Goal: Information Seeking & Learning: Learn about a topic

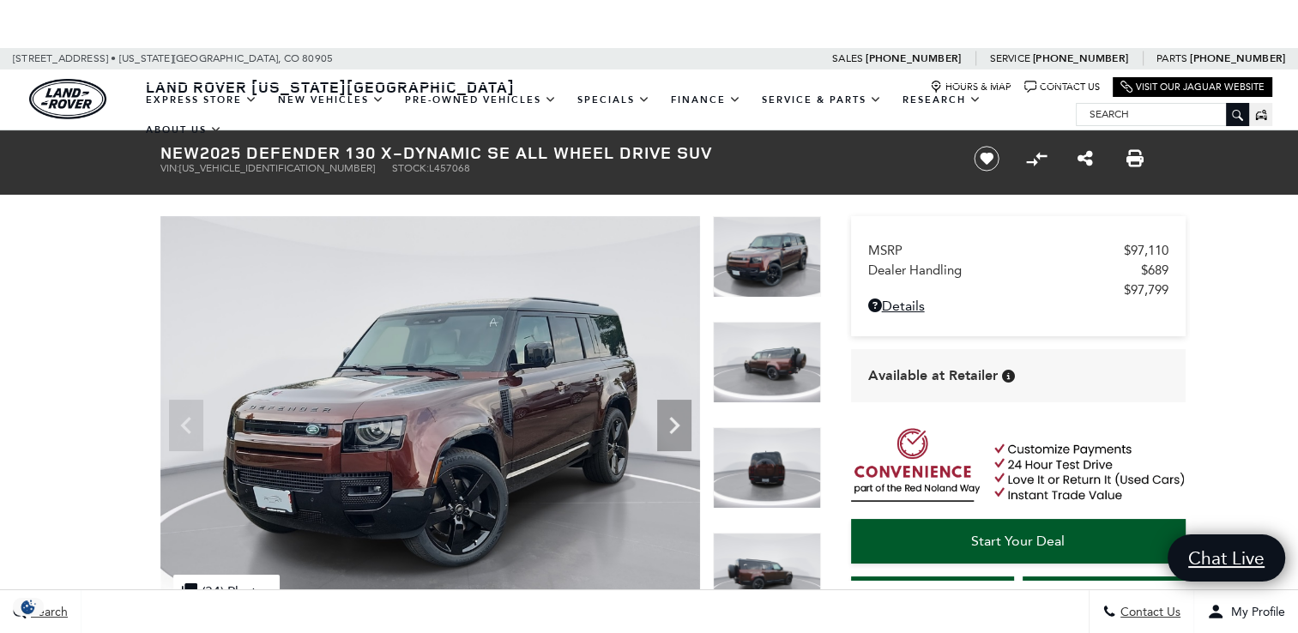
click at [775, 355] on img at bounding box center [767, 362] width 108 height 81
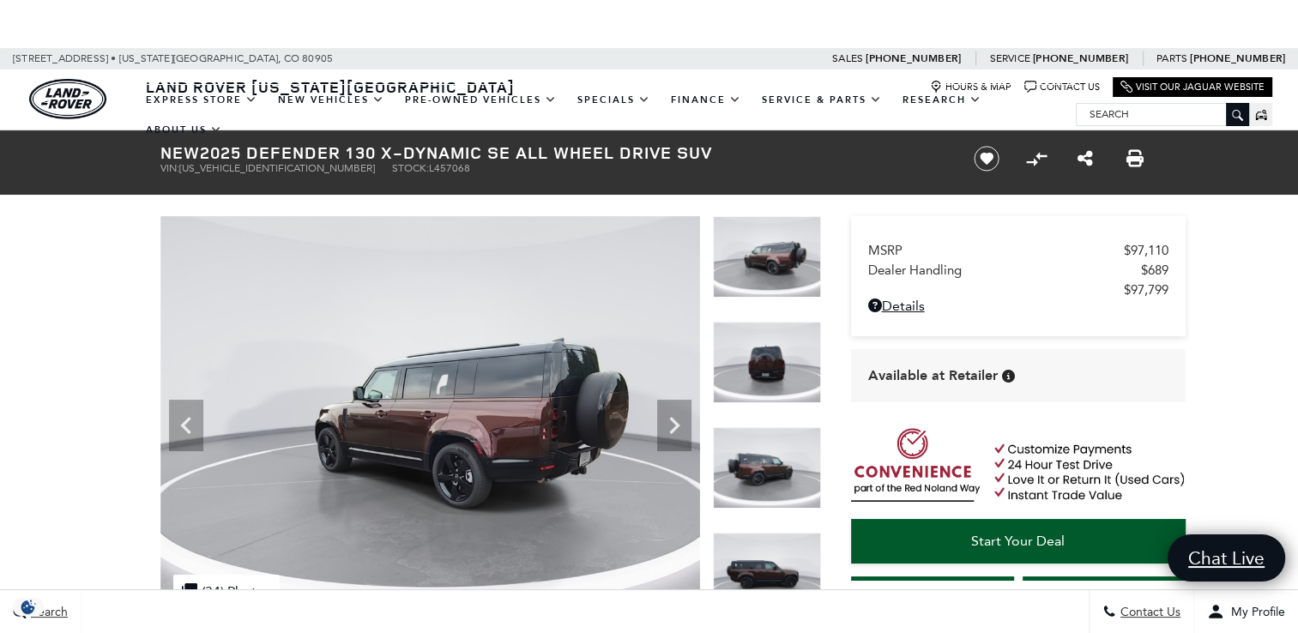
click at [775, 371] on img at bounding box center [767, 362] width 108 height 81
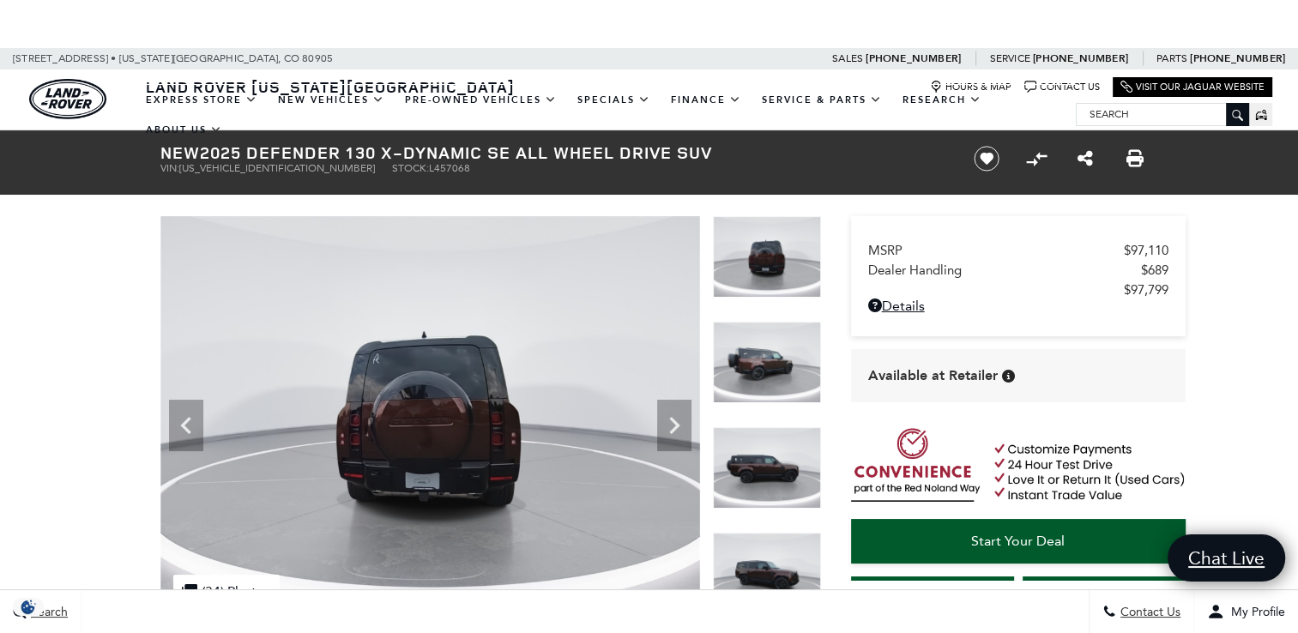
click at [776, 441] on img at bounding box center [767, 467] width 108 height 81
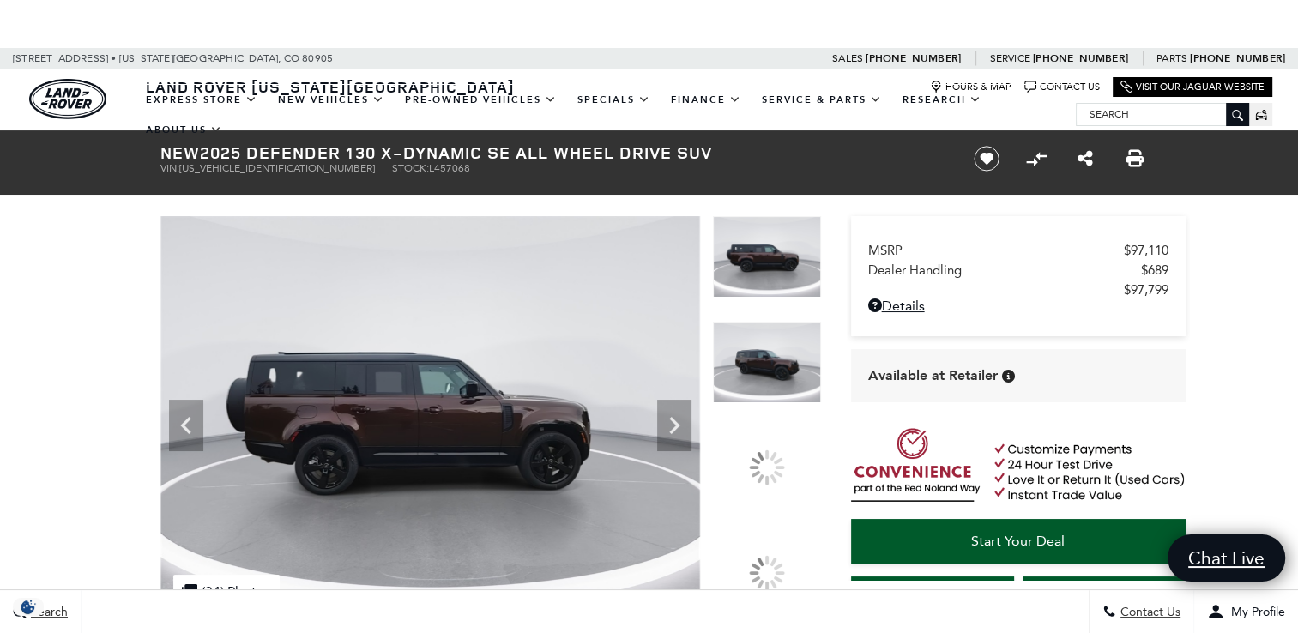
click at [745, 380] on img at bounding box center [767, 362] width 108 height 81
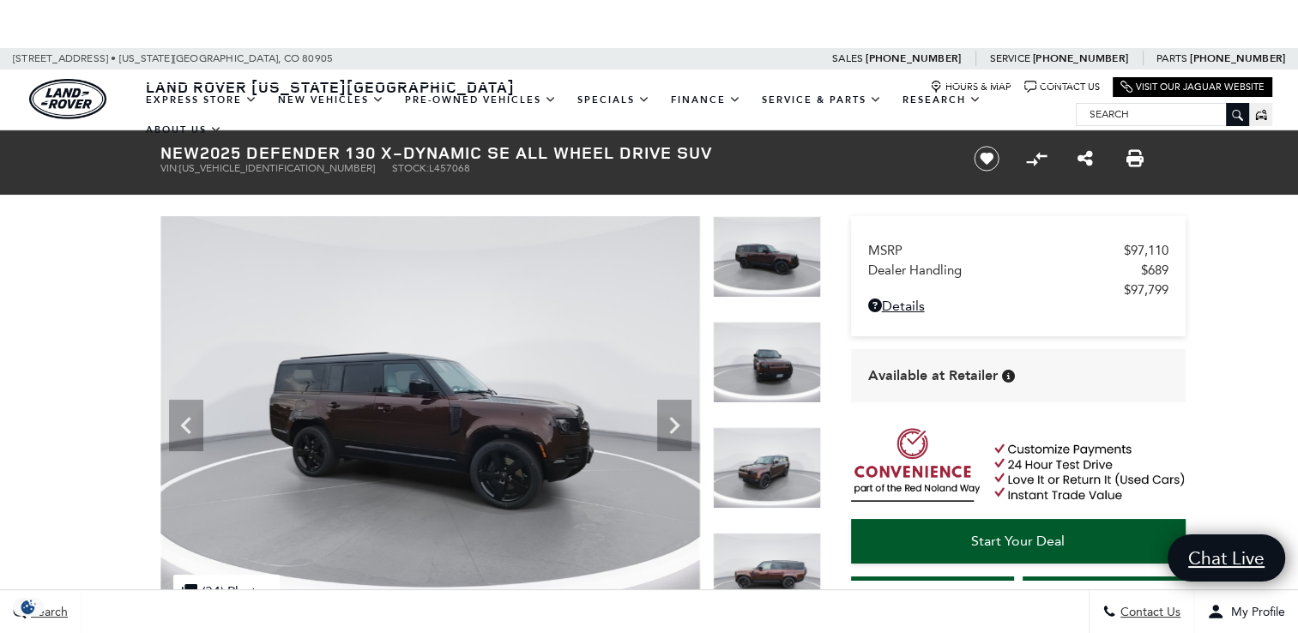
click at [775, 424] on div at bounding box center [767, 375] width 108 height 106
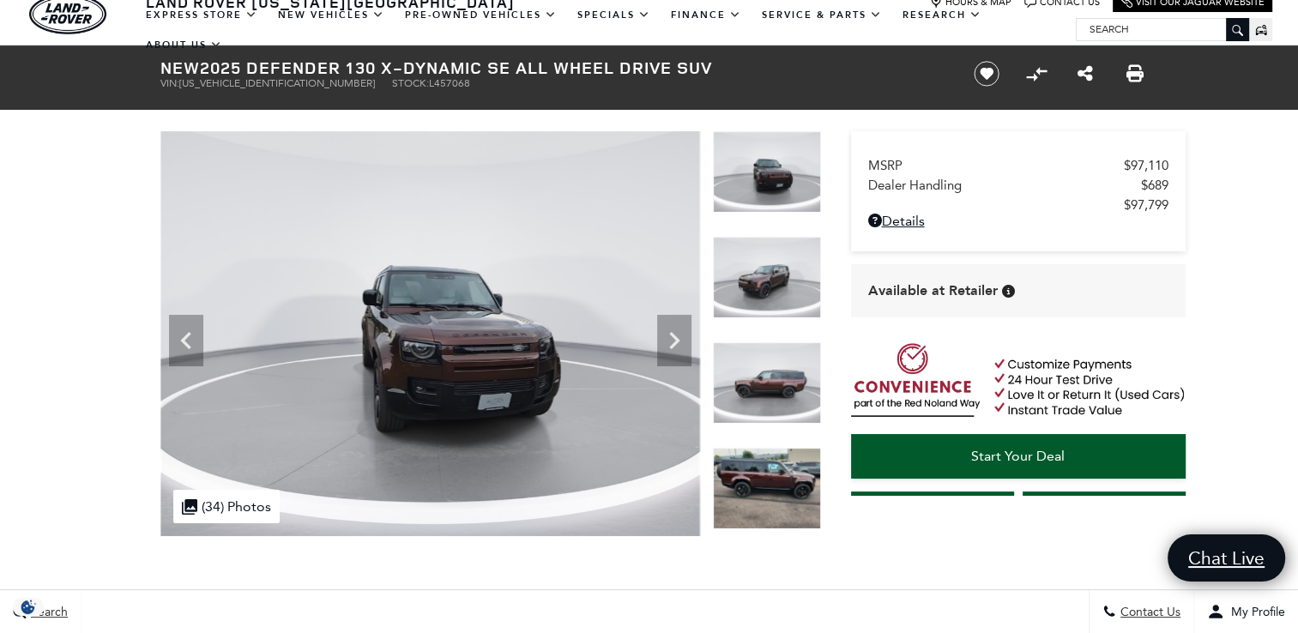
scroll to position [86, 0]
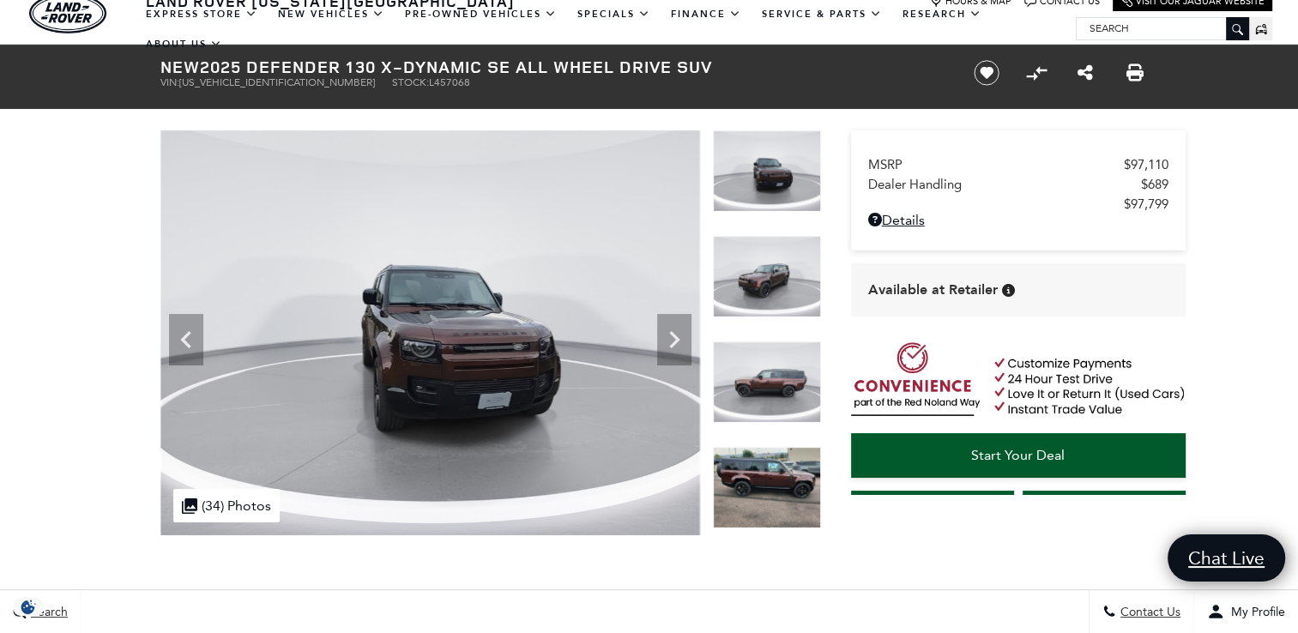
click at [792, 463] on img at bounding box center [767, 487] width 108 height 81
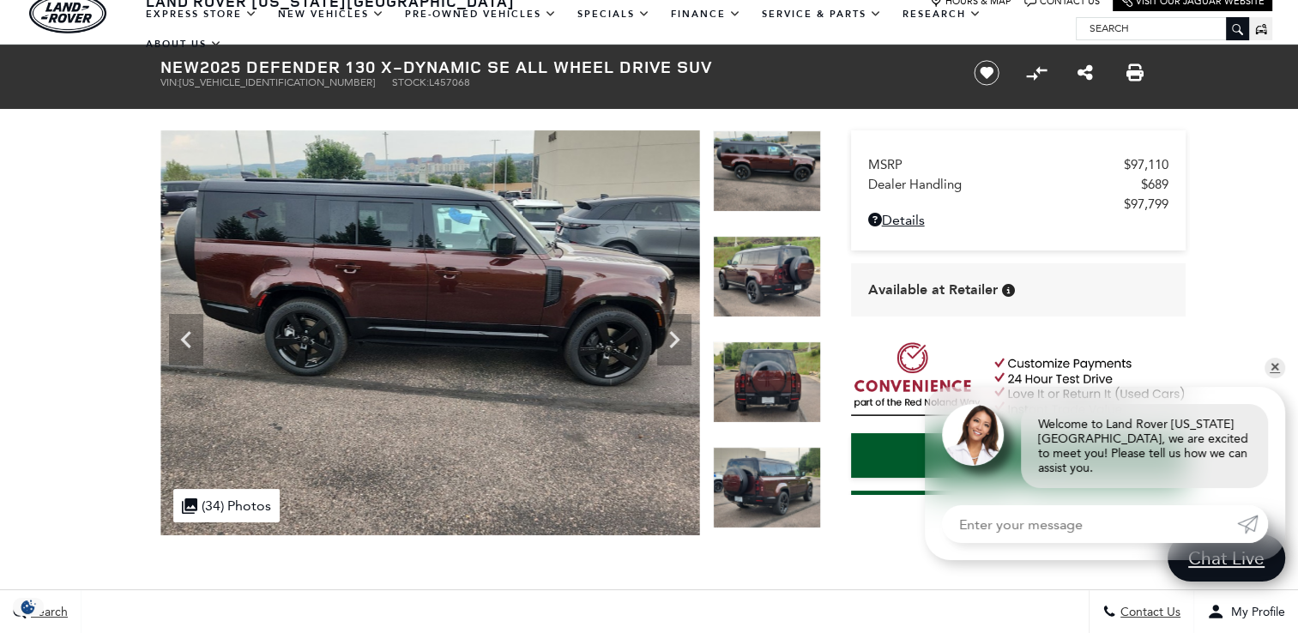
click at [769, 376] on img at bounding box center [767, 381] width 108 height 81
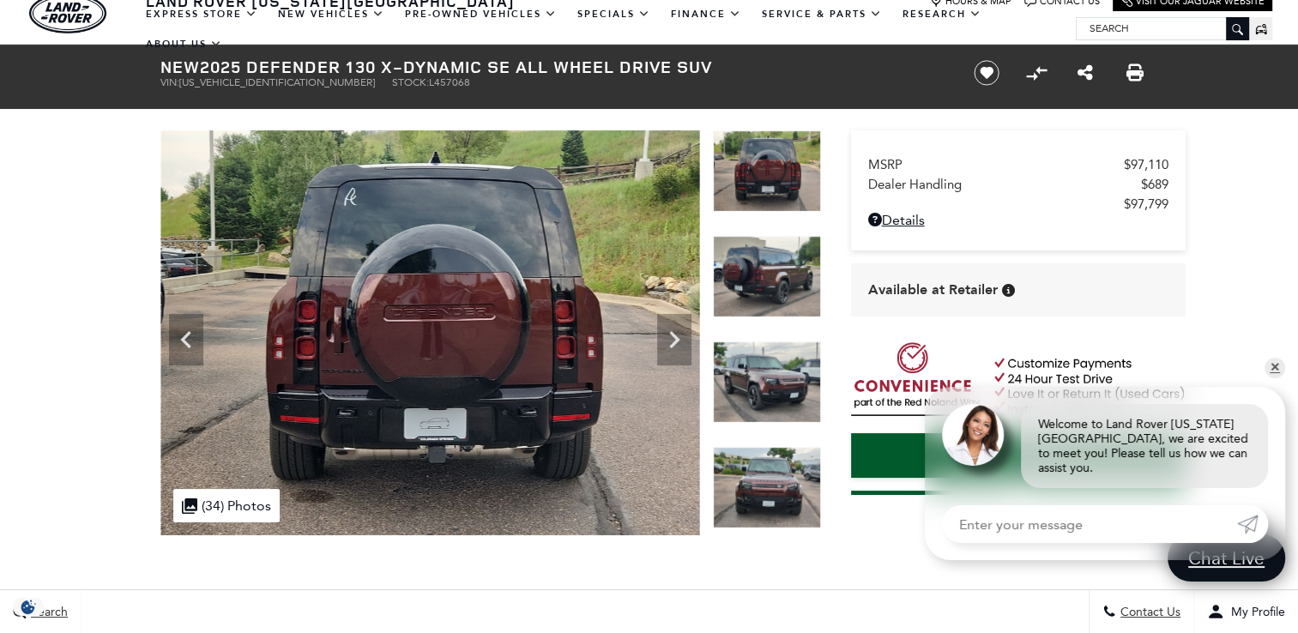
click at [761, 389] on img at bounding box center [767, 381] width 108 height 81
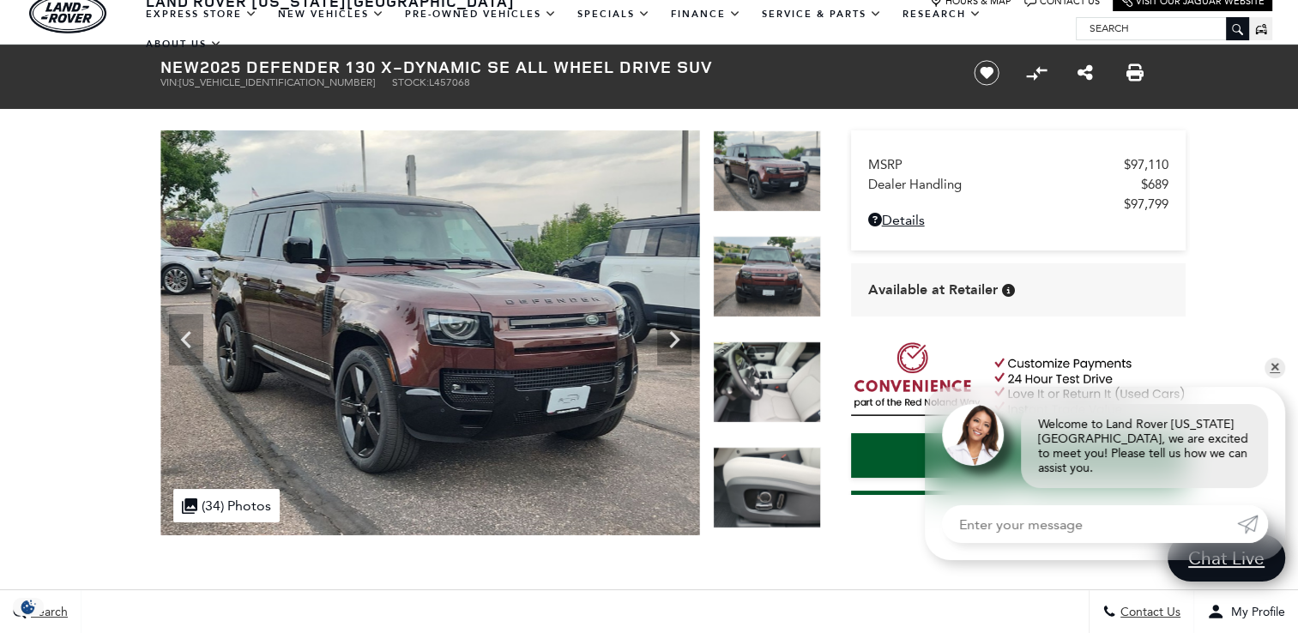
click at [766, 398] on img at bounding box center [767, 381] width 108 height 81
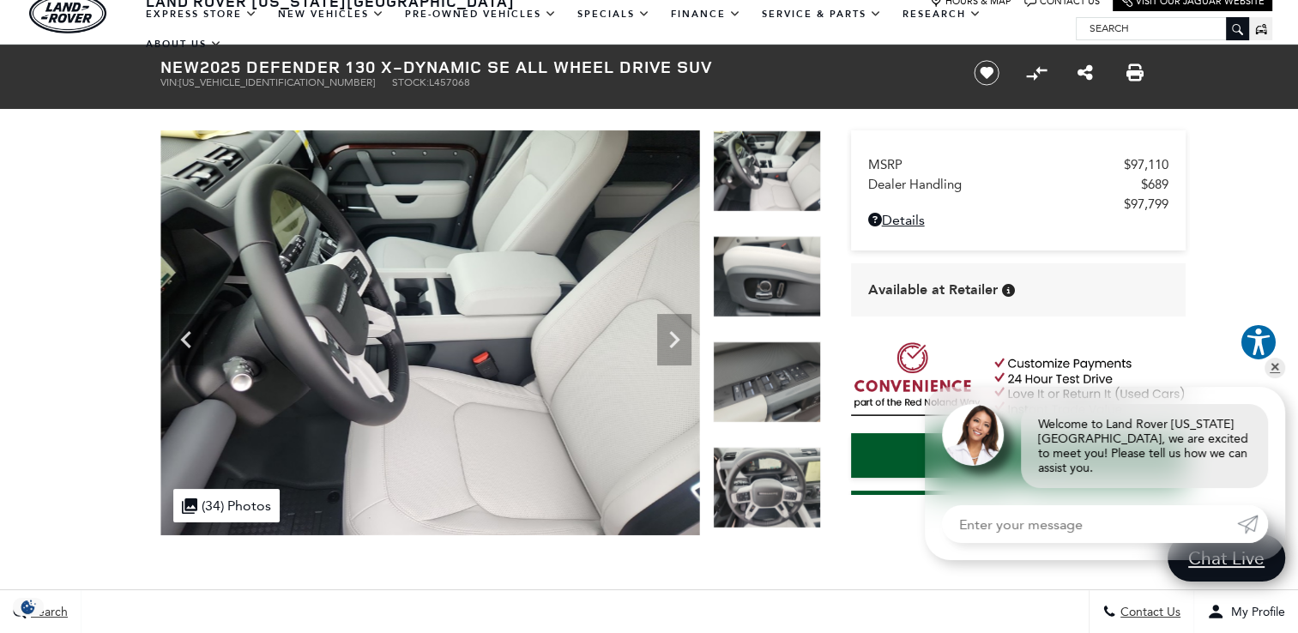
click at [766, 478] on img at bounding box center [767, 487] width 108 height 81
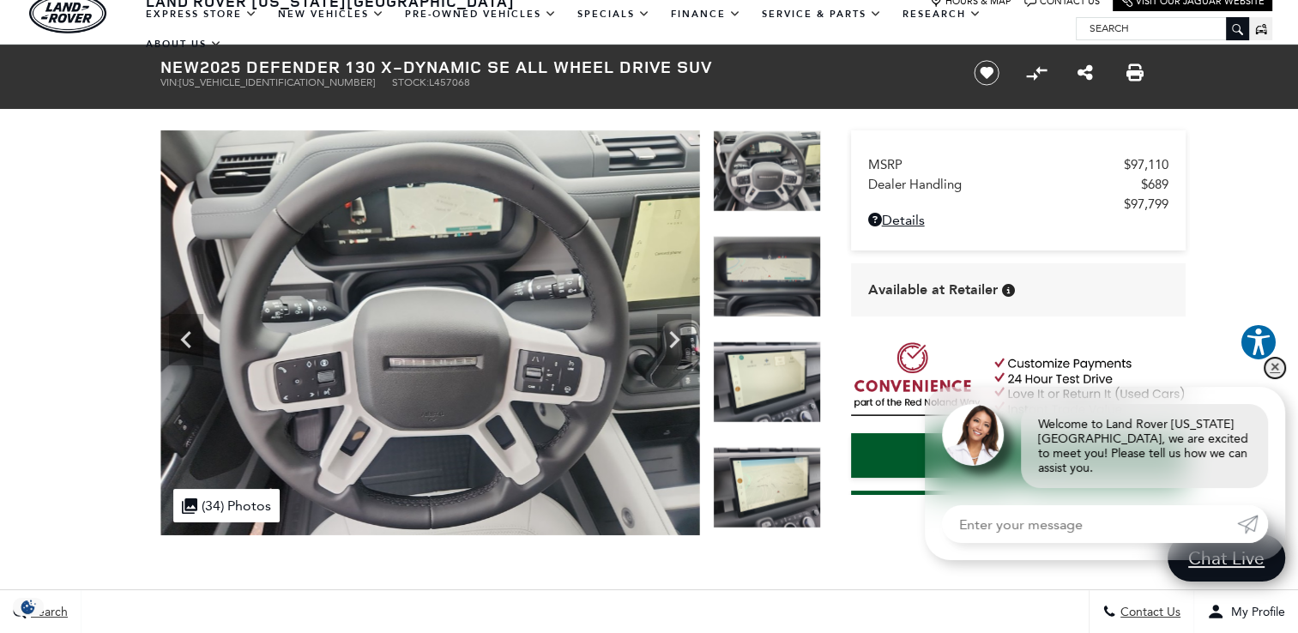
click at [1276, 378] on link "✕" at bounding box center [1274, 368] width 21 height 21
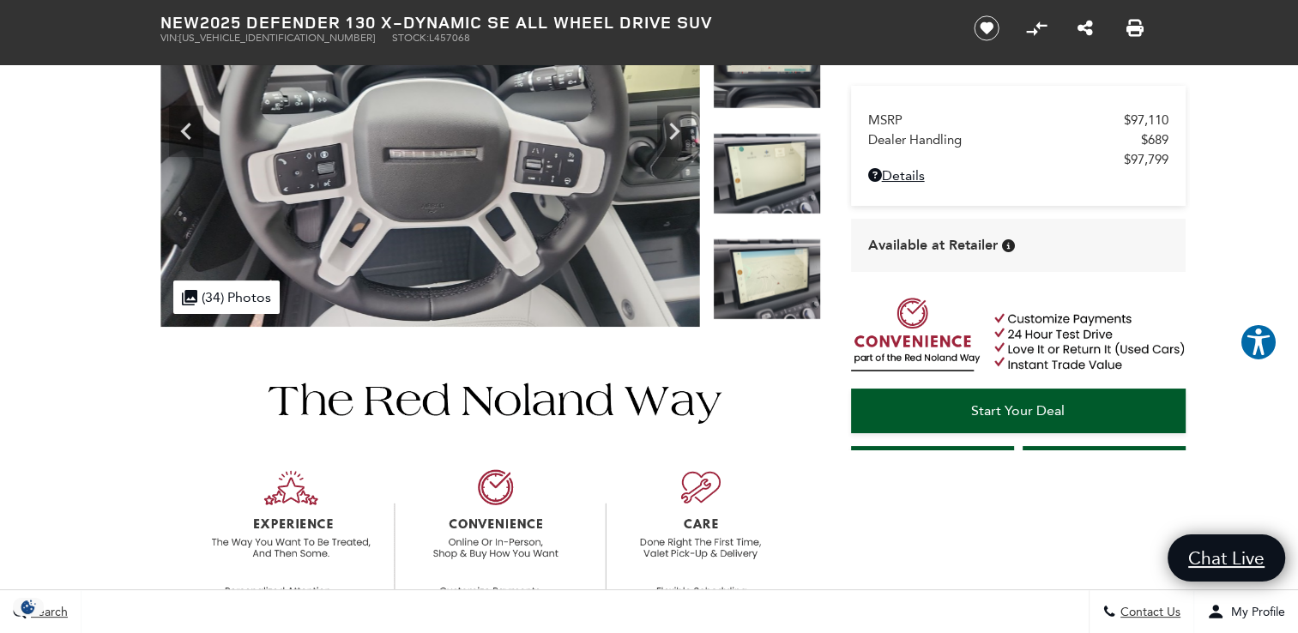
scroll to position [343, 0]
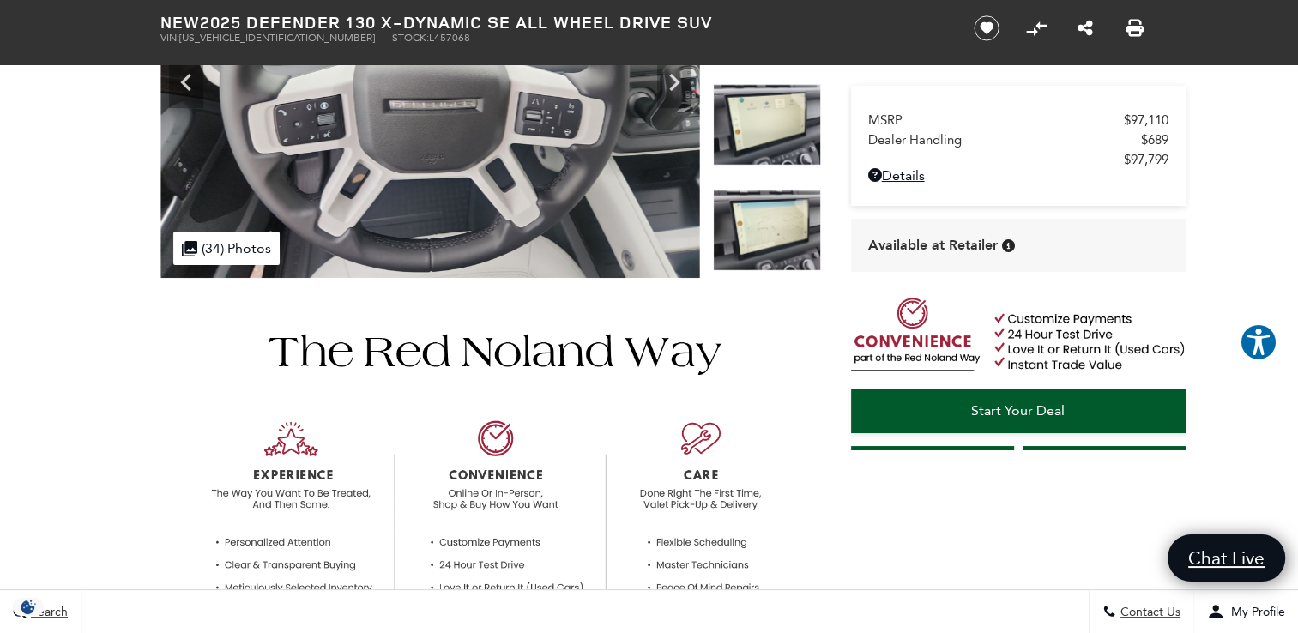
click at [779, 246] on img at bounding box center [767, 230] width 108 height 81
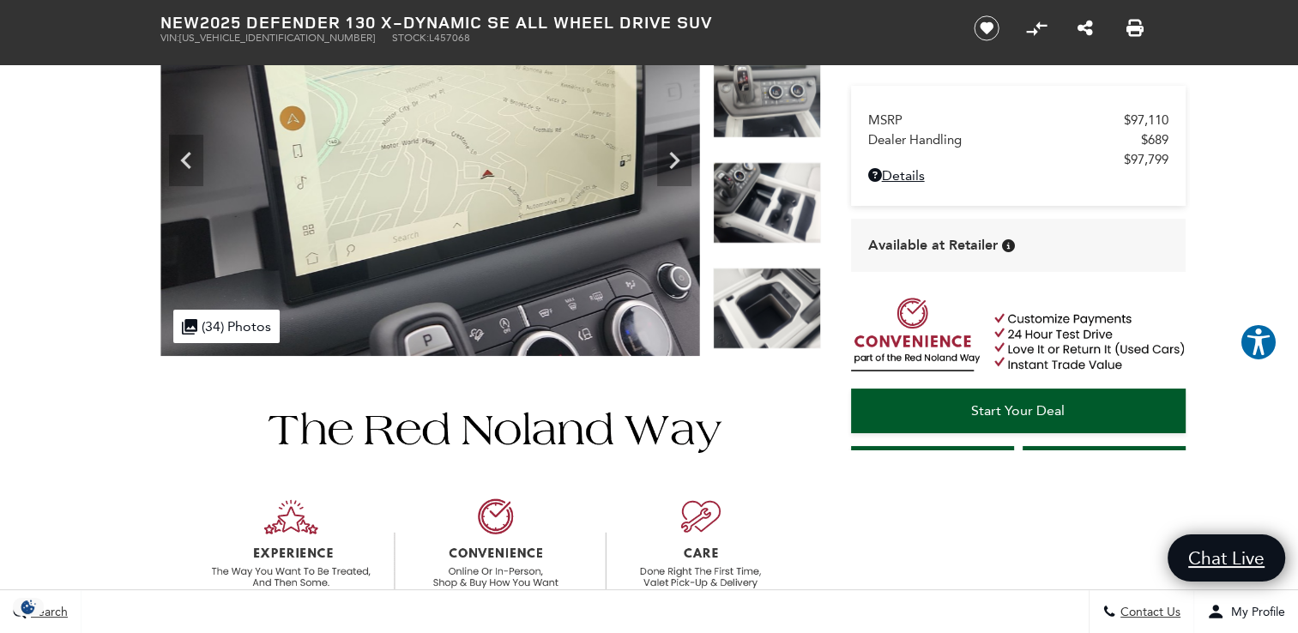
scroll to position [257, 0]
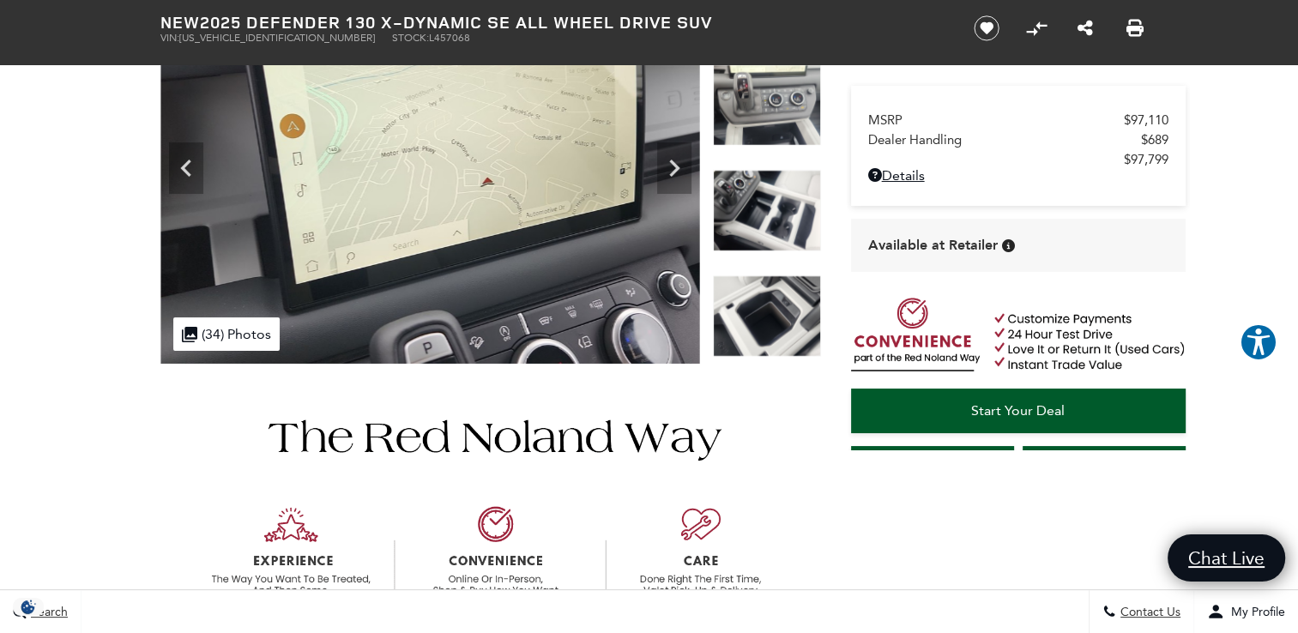
click at [770, 208] on img at bounding box center [767, 210] width 108 height 81
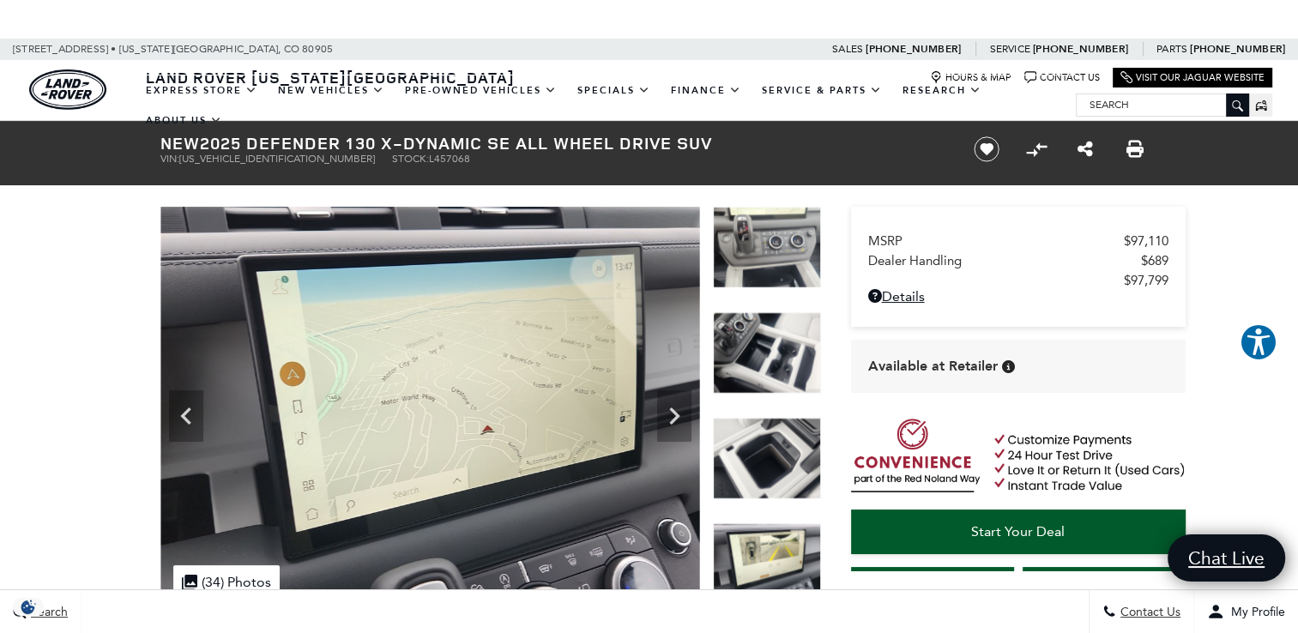
scroll to position [0, 0]
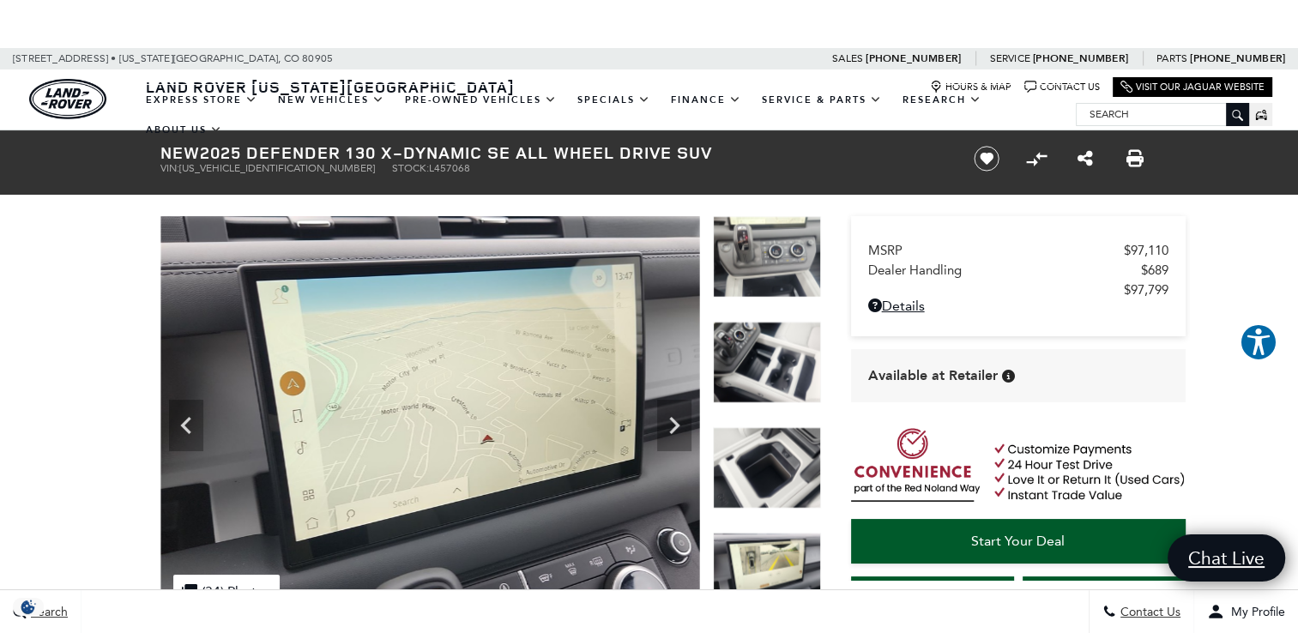
click at [792, 269] on img at bounding box center [767, 256] width 108 height 81
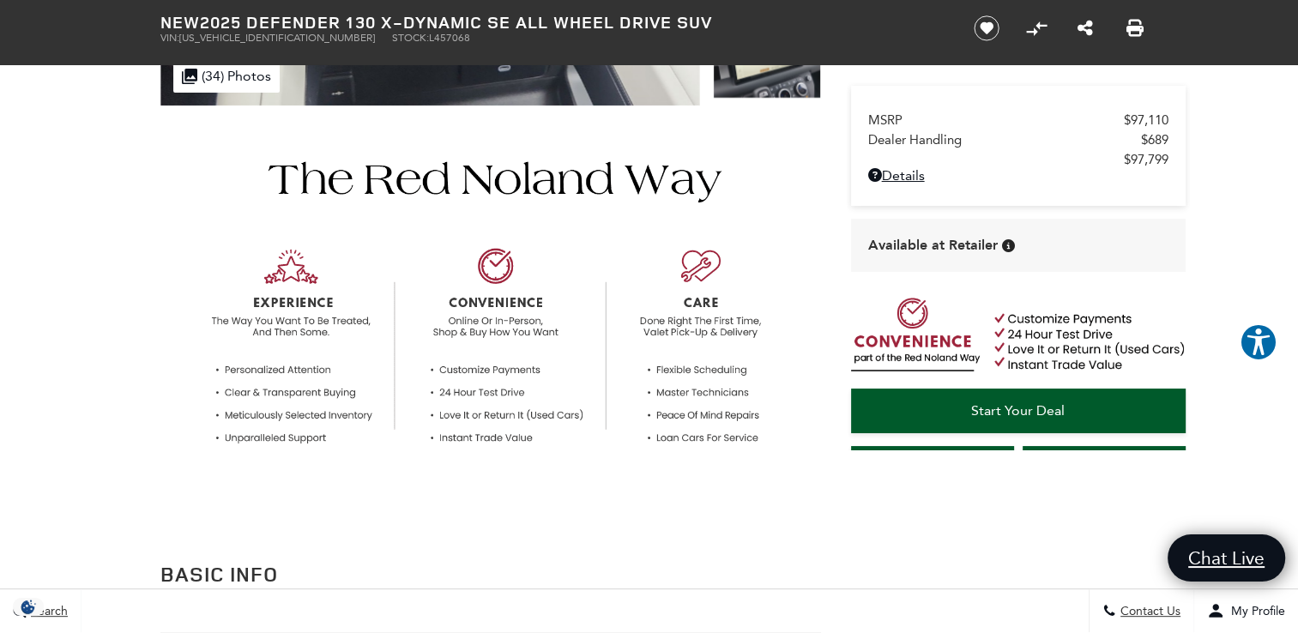
scroll to position [858, 0]
